Goal: Task Accomplishment & Management: Manage account settings

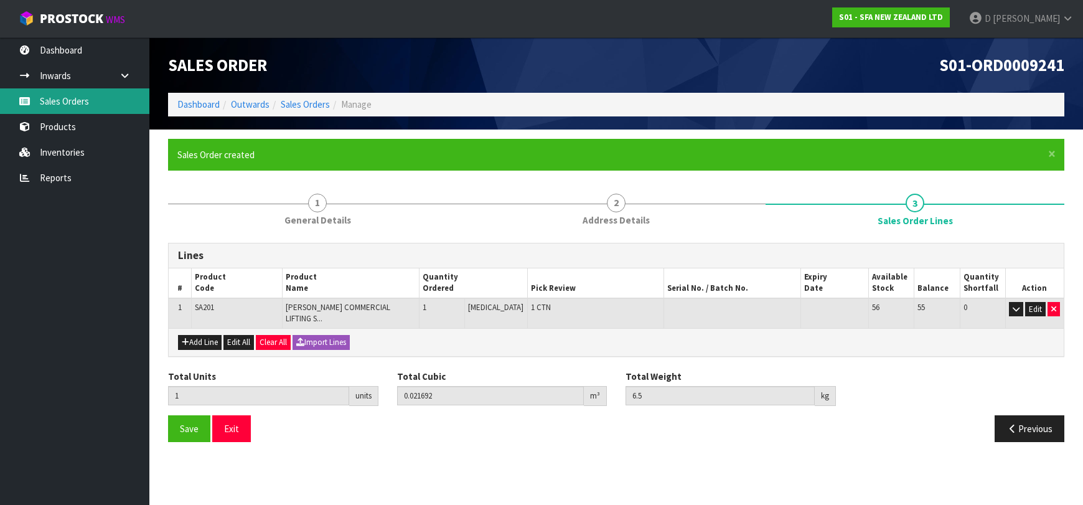
click at [72, 107] on link "Sales Orders" at bounding box center [74, 101] width 149 height 26
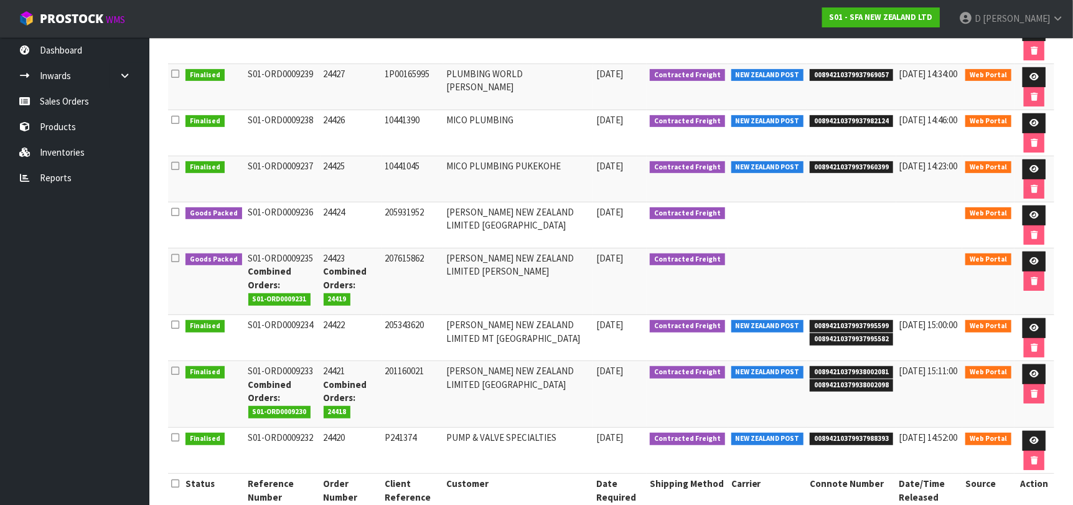
scroll to position [309, 0]
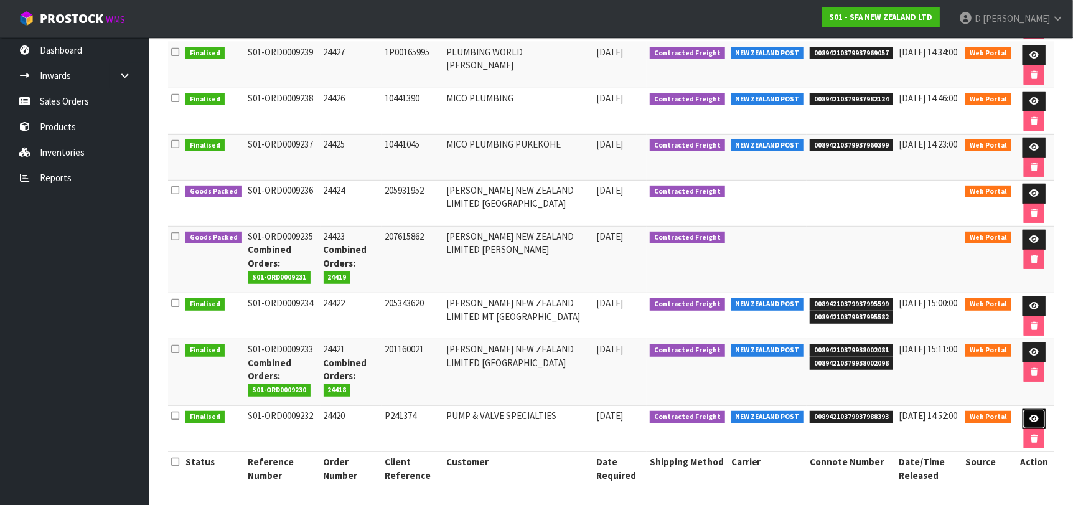
click at [1042, 419] on link at bounding box center [1033, 419] width 23 height 20
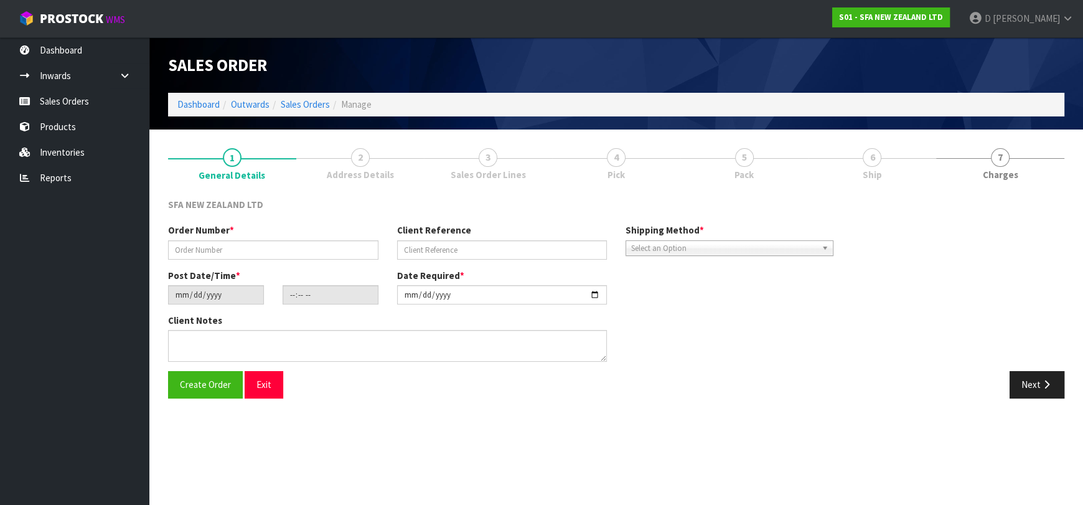
type input "24420"
type input "P241374"
type input "[DATE]"
type input "09:38:00.000"
type input "[DATE]"
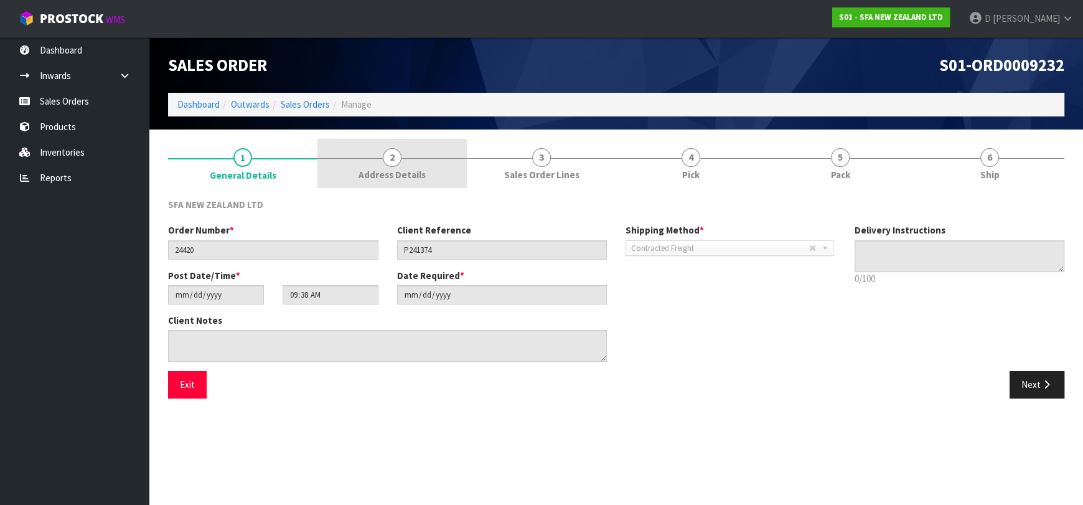
click at [377, 164] on link "2 Address Details" at bounding box center [391, 163] width 149 height 49
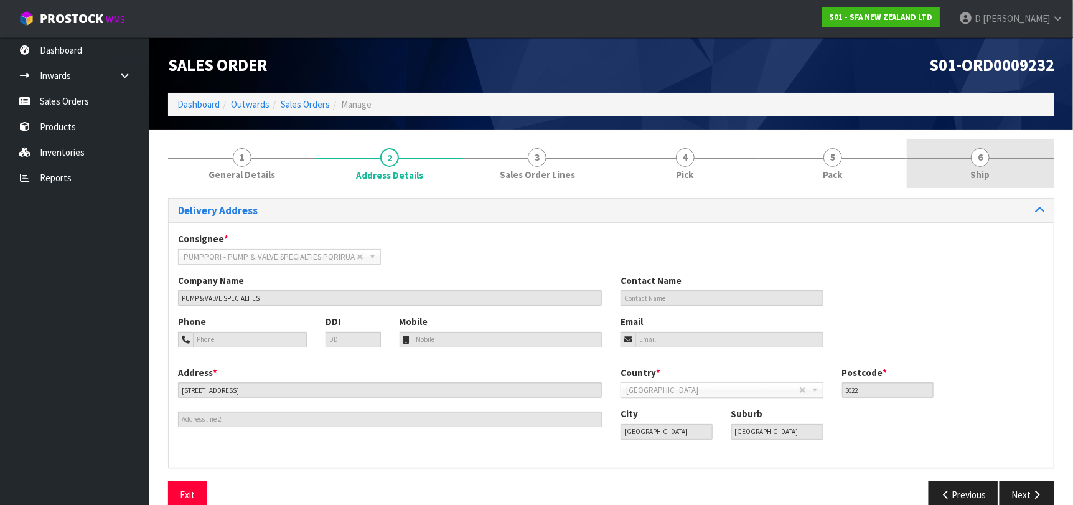
click at [929, 144] on link "6 Ship" at bounding box center [980, 163] width 147 height 49
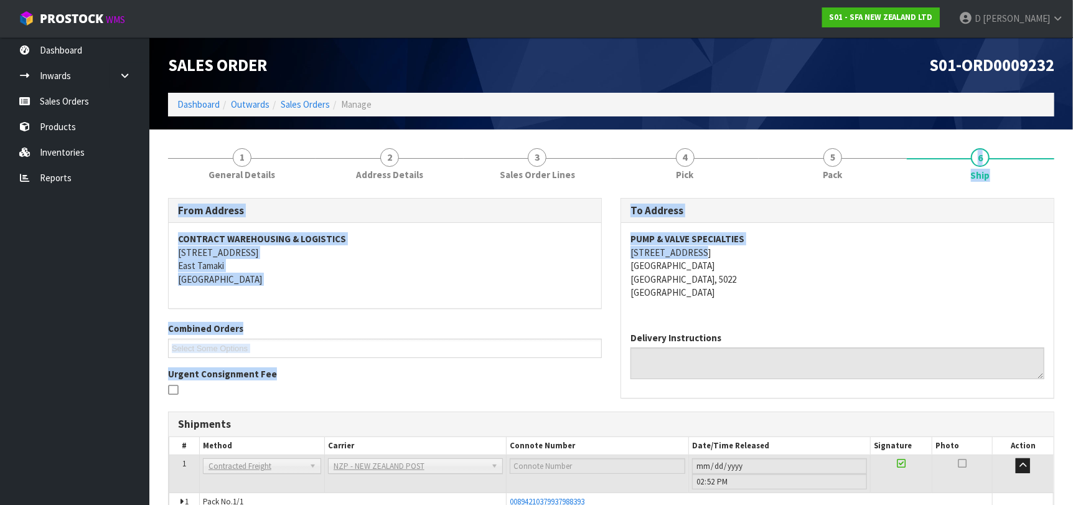
drag, startPoint x: 869, startPoint y: 165, endPoint x: 726, endPoint y: 266, distance: 175.6
click at [792, 250] on div "1 General Details 2 Address Details 3 Sales Order Lines 4 Pick 5 Pack 6 Ship Fr…" at bounding box center [611, 355] width 886 height 433
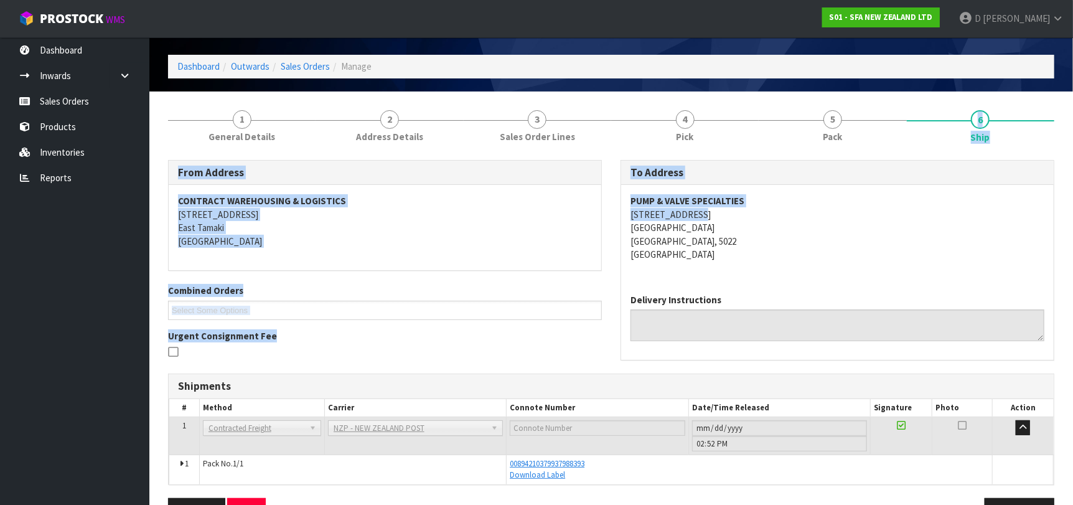
scroll to position [76, 0]
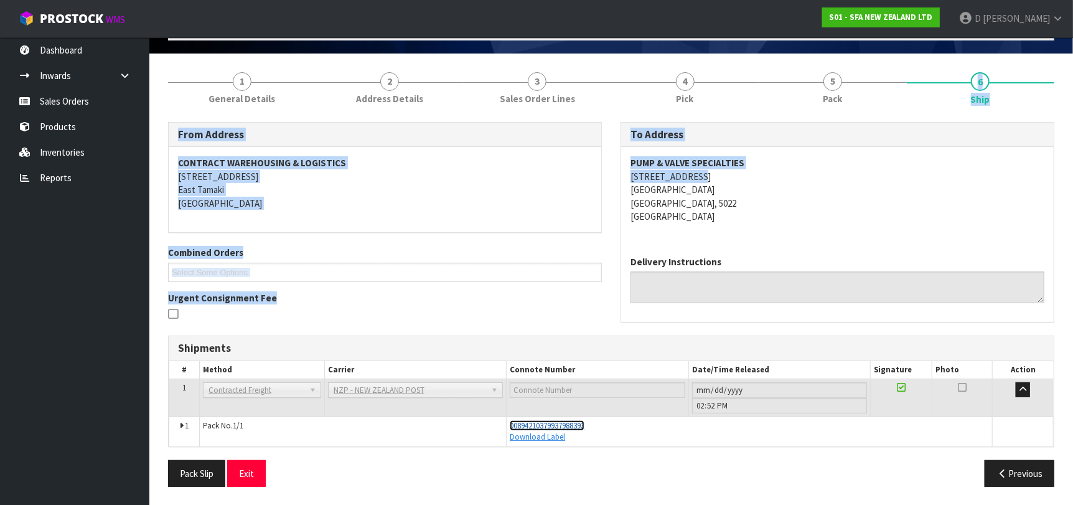
click at [556, 426] on span "00894210379937988393" at bounding box center [547, 425] width 75 height 11
